Goal: Task Accomplishment & Management: Manage account settings

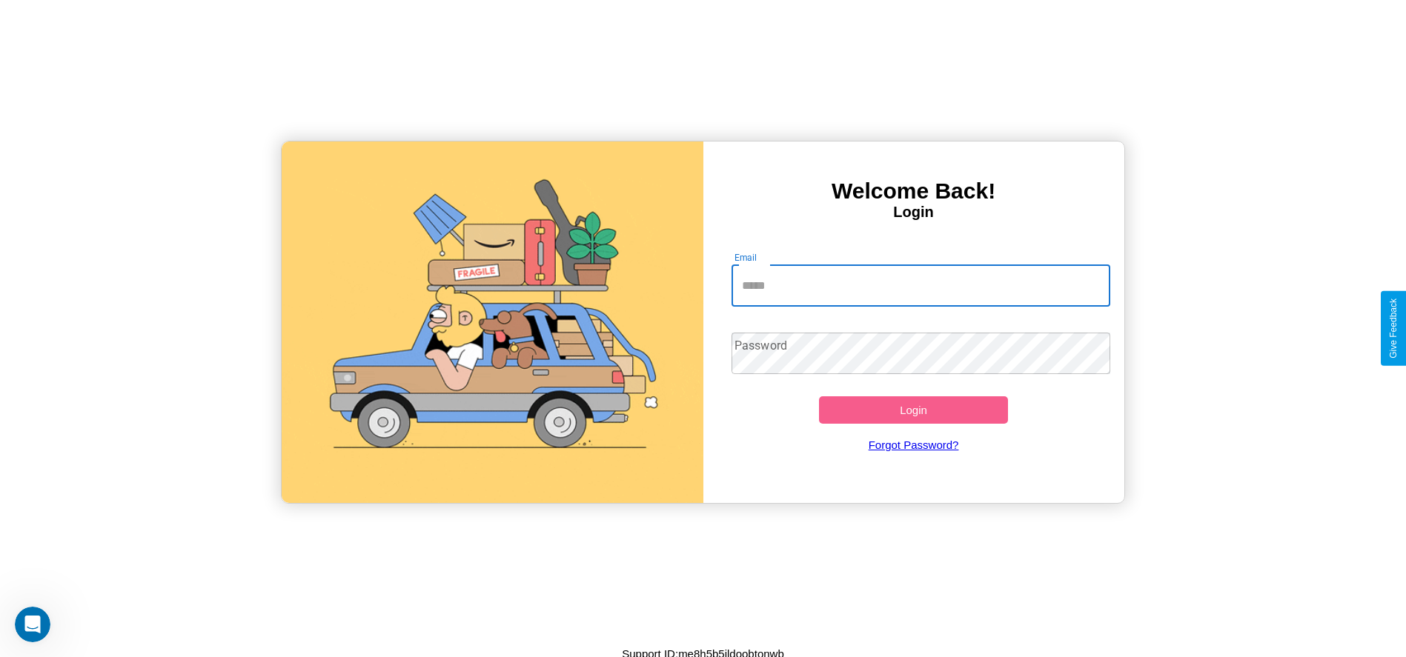
click at [920, 285] on input "Email" at bounding box center [920, 285] width 379 height 41
type input "**********"
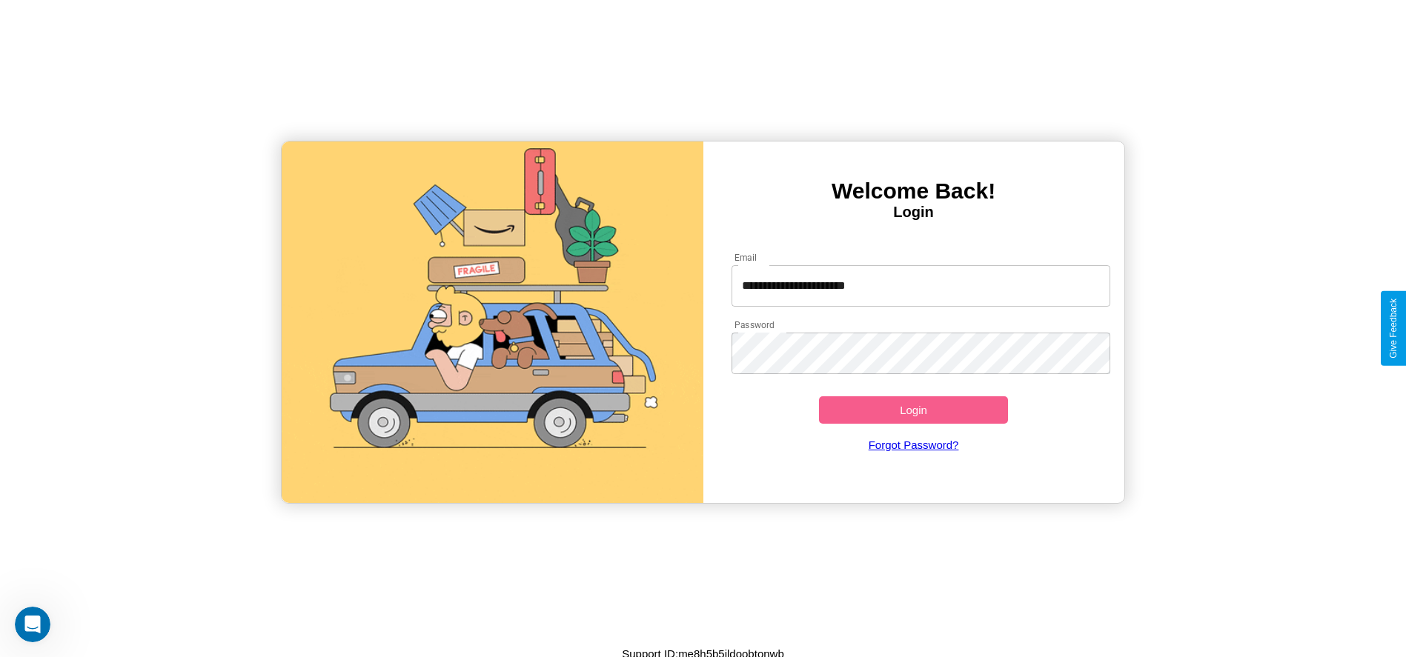
click at [913, 410] on button "Login" at bounding box center [914, 409] width 190 height 27
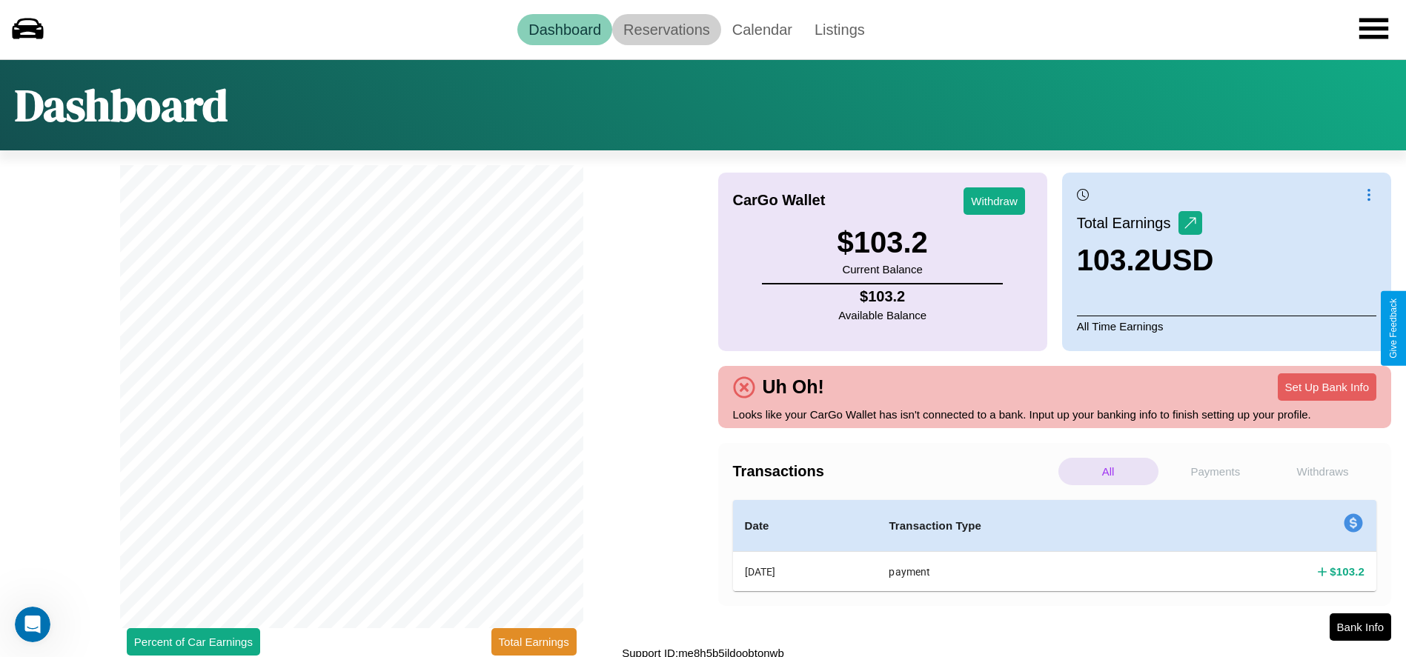
click at [666, 29] on link "Reservations" at bounding box center [666, 29] width 109 height 31
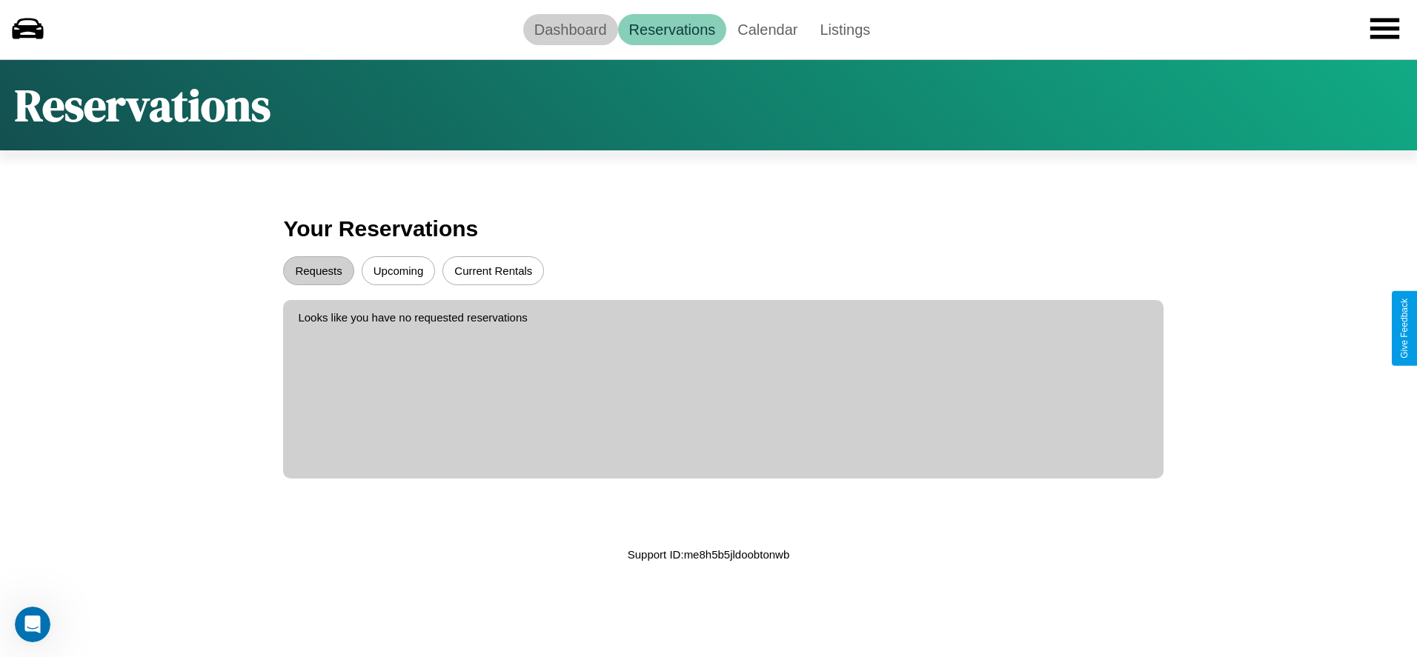
click at [570, 29] on link "Dashboard" at bounding box center [570, 29] width 95 height 31
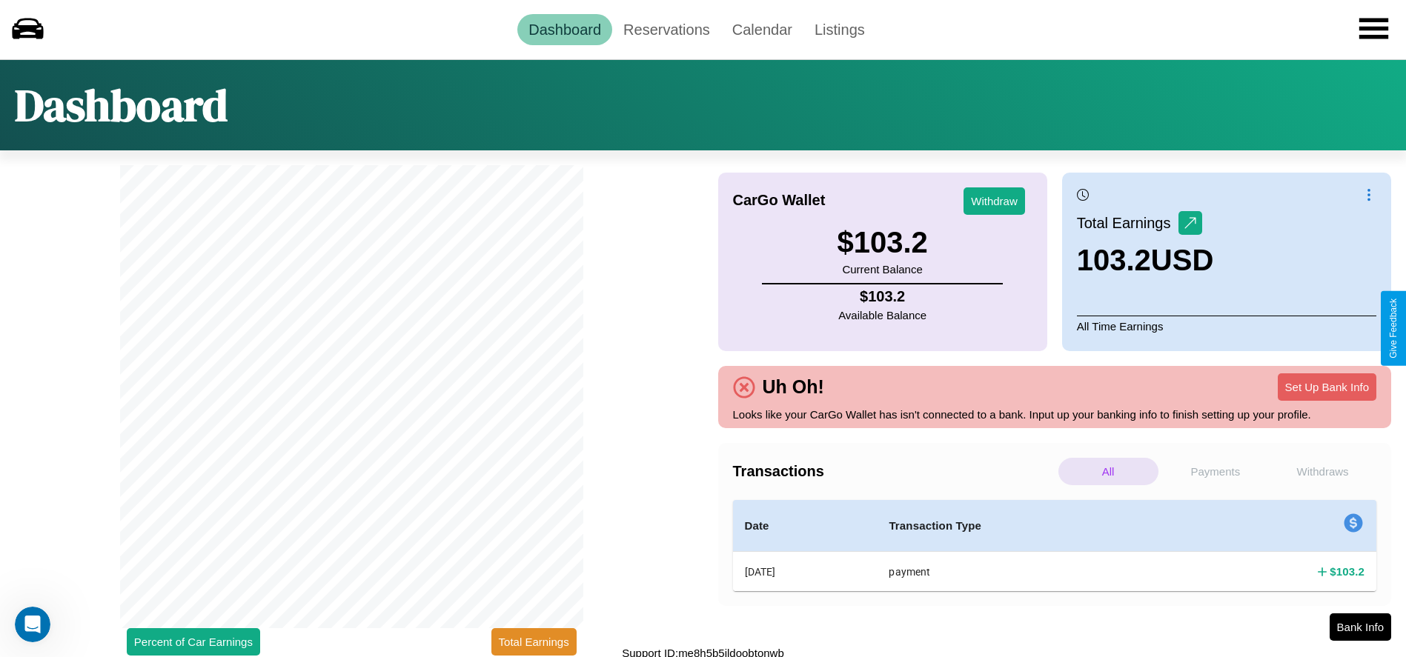
click at [1322, 471] on p "Withdraws" at bounding box center [1322, 471] width 100 height 27
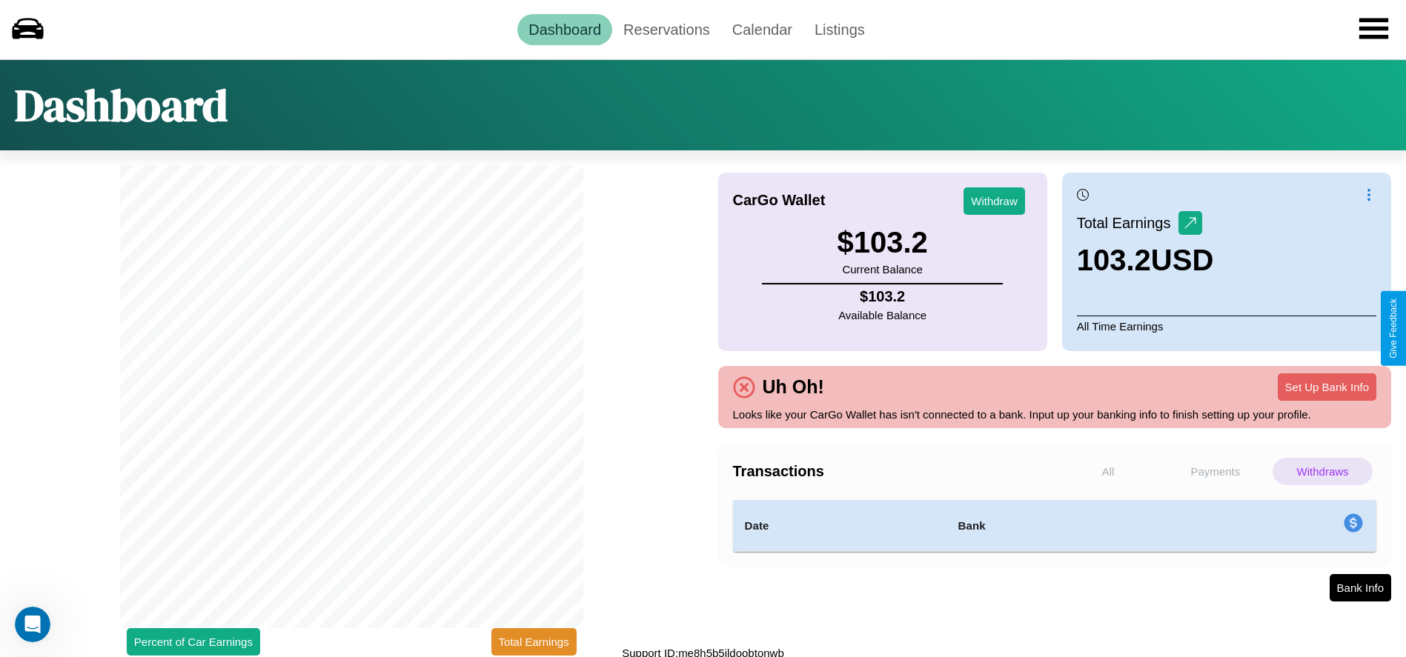
click at [1214, 471] on p "Payments" at bounding box center [1216, 471] width 100 height 27
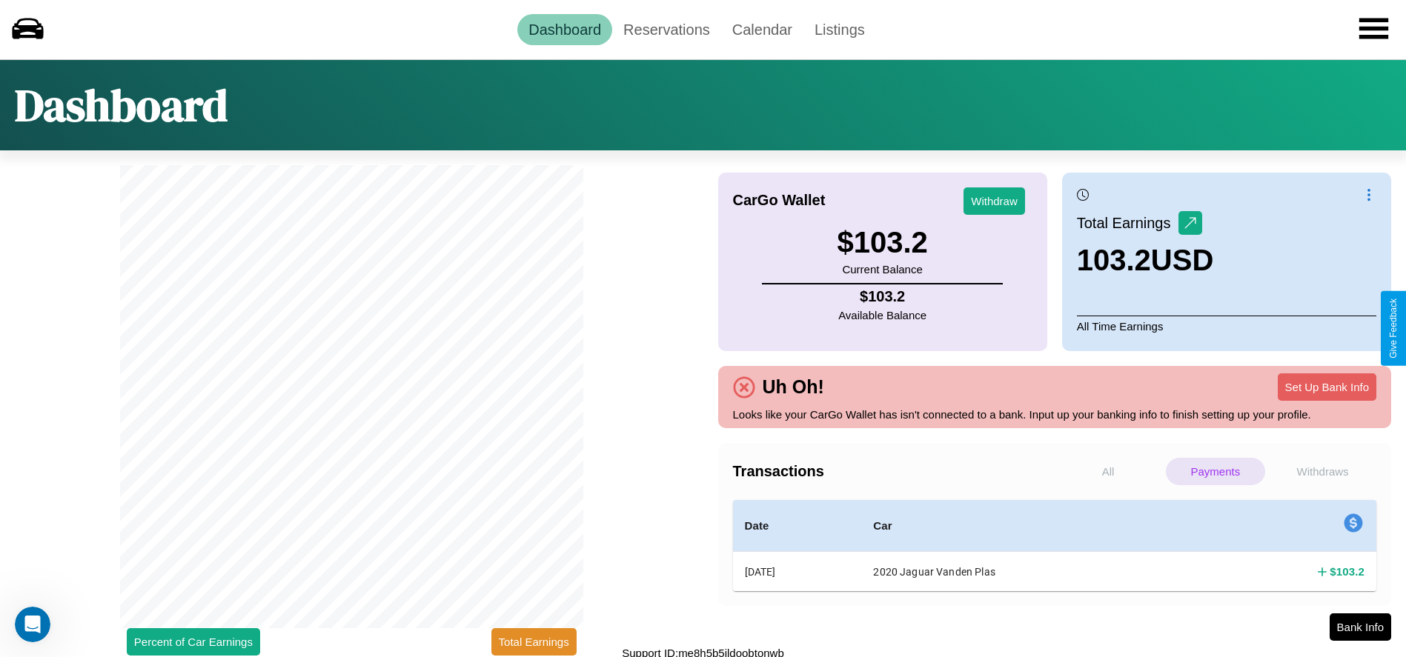
click at [1108, 471] on p "All" at bounding box center [1108, 471] width 100 height 27
click at [1322, 471] on p "Withdraws" at bounding box center [1322, 471] width 100 height 27
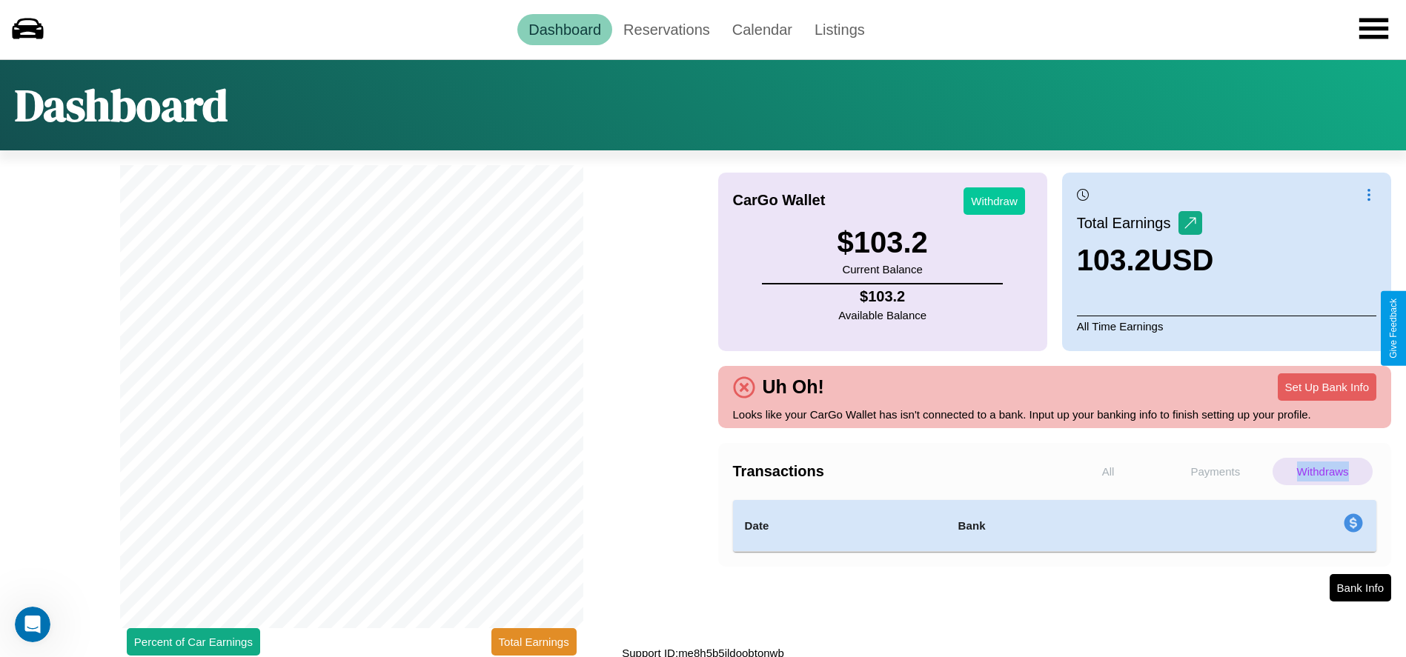
click at [994, 201] on button "Withdraw" at bounding box center [994, 200] width 62 height 27
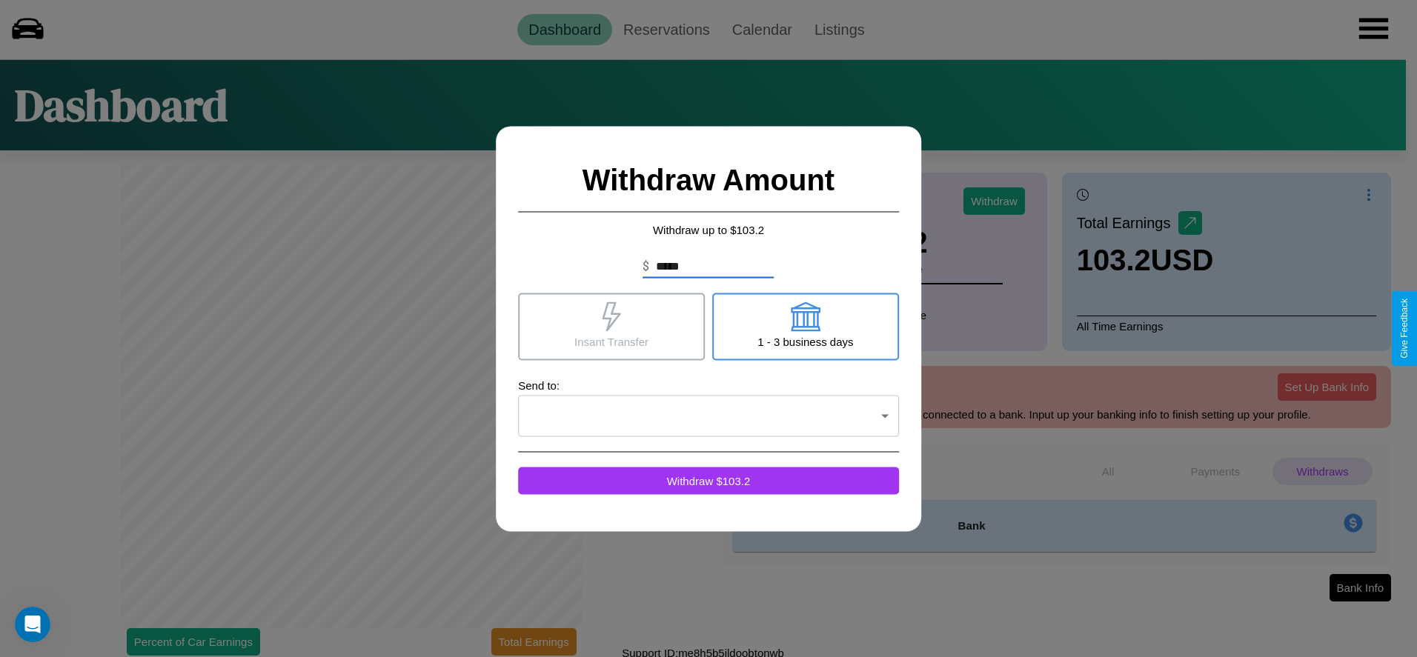
click at [611, 326] on icon at bounding box center [611, 317] width 30 height 30
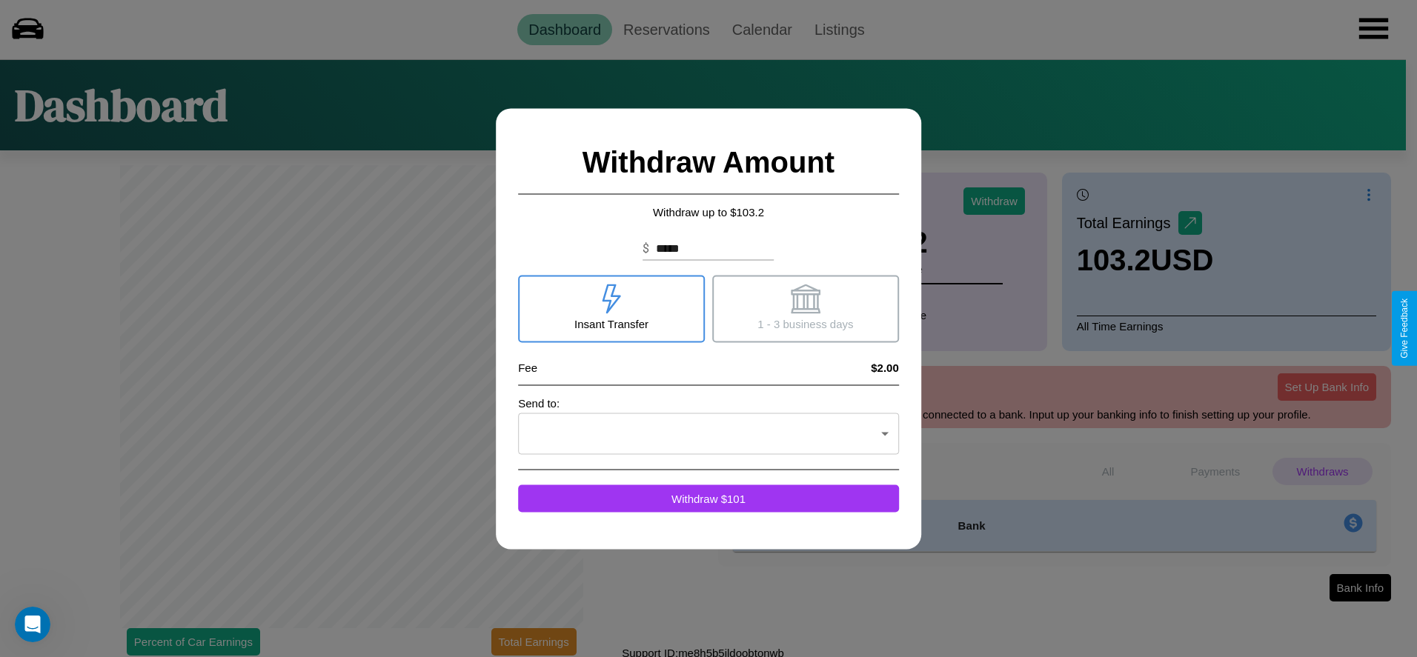
click at [805, 308] on icon at bounding box center [806, 299] width 30 height 30
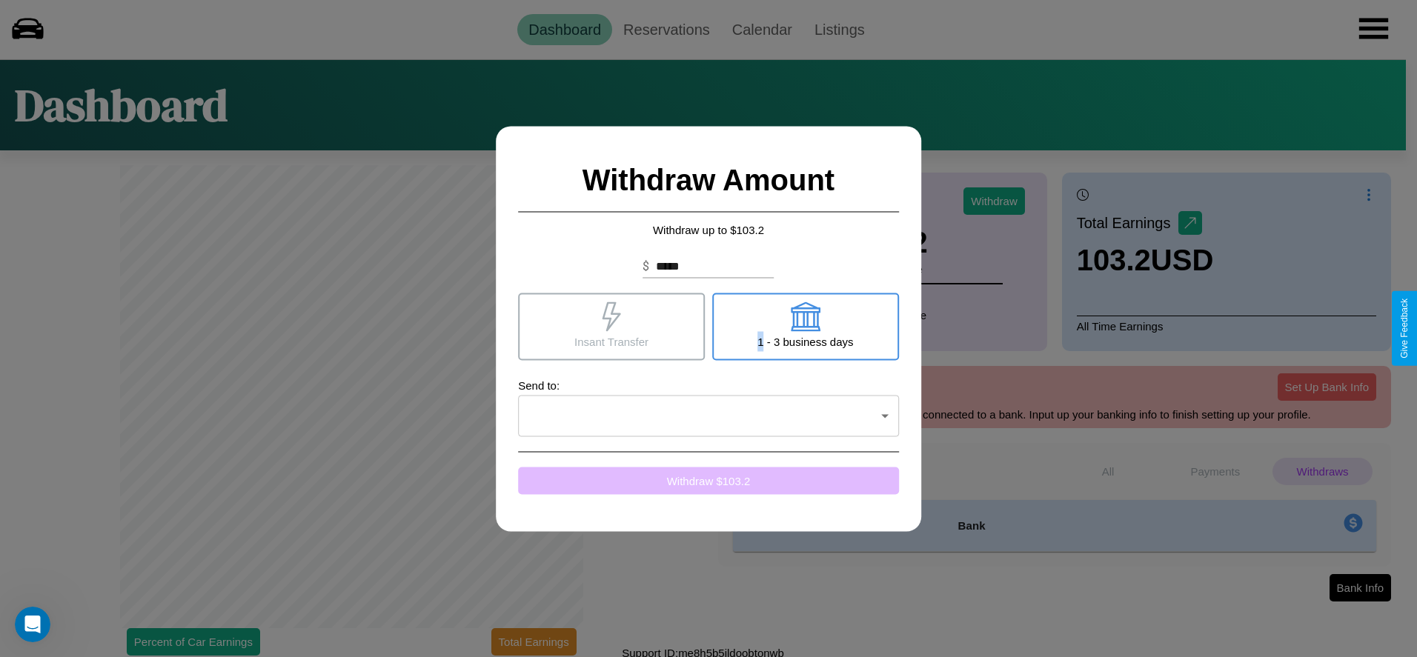
click at [708, 480] on button "Withdraw $ 103.2" at bounding box center [708, 480] width 381 height 27
